Goal: Understand process/instructions: Learn how to perform a task or action

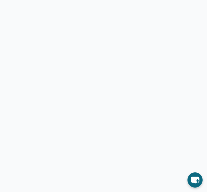
scroll to position [89, 0]
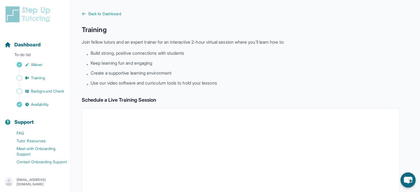
click at [72, 71] on main "Back to Dashboard Training Join fellow tutors and an expert trainer for an inte…" at bounding box center [245, 194] width 349 height 388
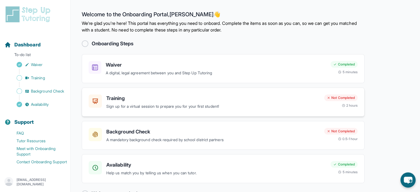
click at [267, 111] on div "Training Sign up for a virtual session to prepare you for your first student! N…" at bounding box center [223, 101] width 283 height 29
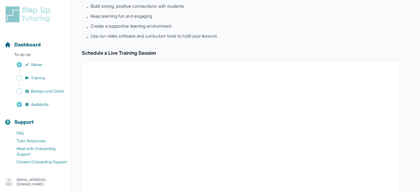
scroll to position [47, 0]
click at [39, 80] on span "Training" at bounding box center [38, 78] width 14 height 6
click at [41, 90] on span "Background Check" at bounding box center [47, 91] width 33 height 6
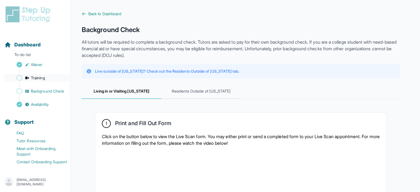
click at [39, 80] on span "Training" at bounding box center [38, 78] width 14 height 6
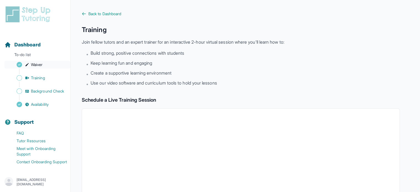
click at [36, 64] on span "Waiver" at bounding box center [37, 65] width 12 height 6
